Goal: Navigation & Orientation: Find specific page/section

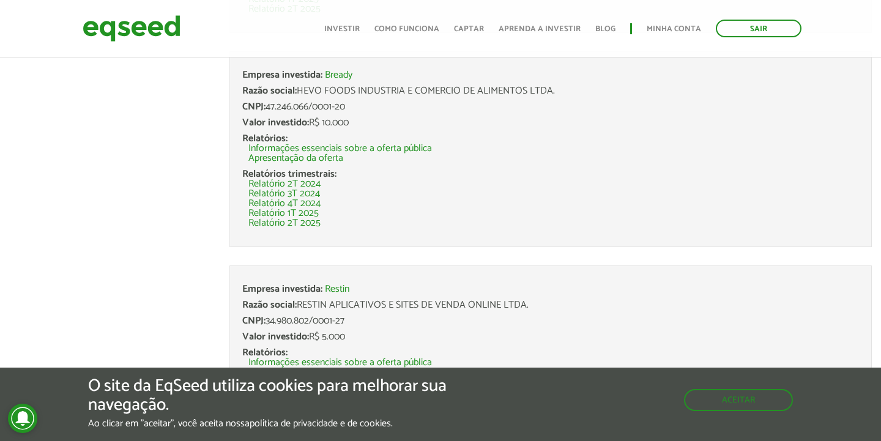
scroll to position [987, 0]
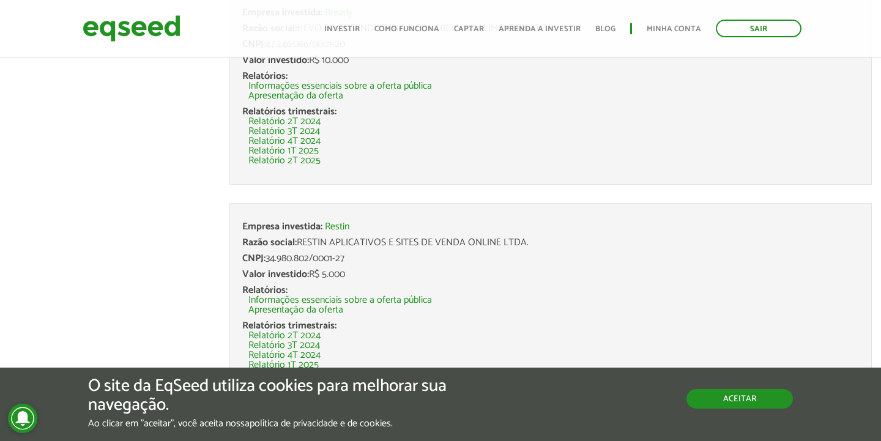
click at [728, 408] on button "Aceitar" at bounding box center [740, 399] width 106 height 20
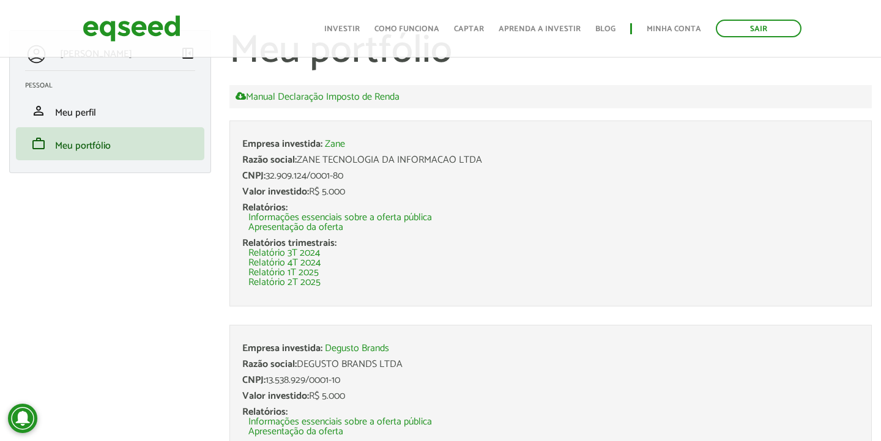
scroll to position [0, 0]
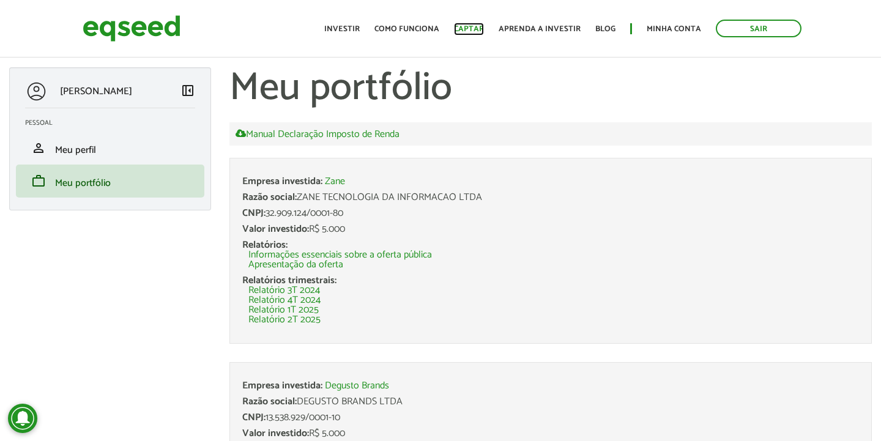
click at [475, 28] on link "Captar" at bounding box center [469, 29] width 30 height 8
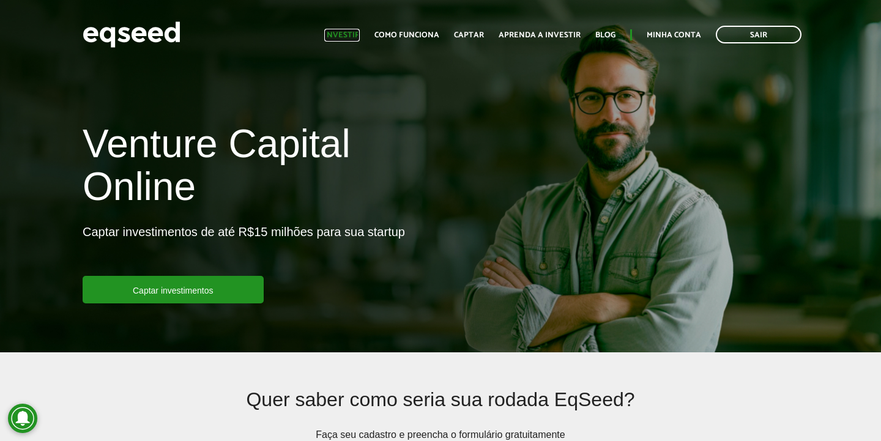
click at [360, 32] on link "Investir" at bounding box center [341, 35] width 35 height 8
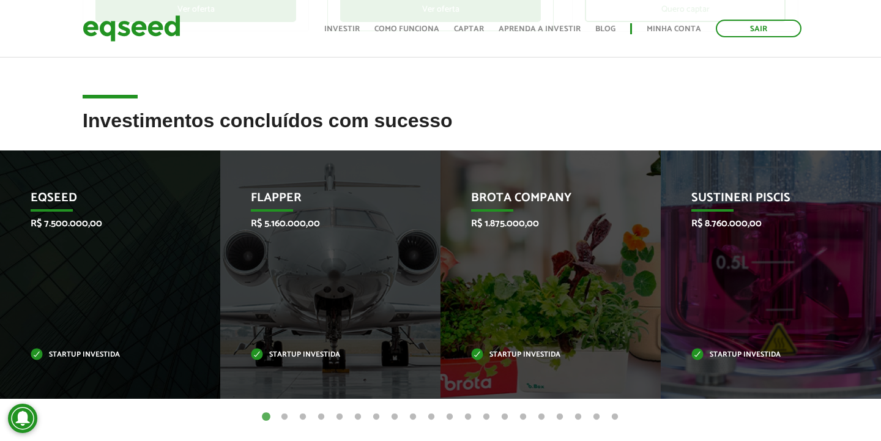
scroll to position [435, 0]
